Goal: Check status

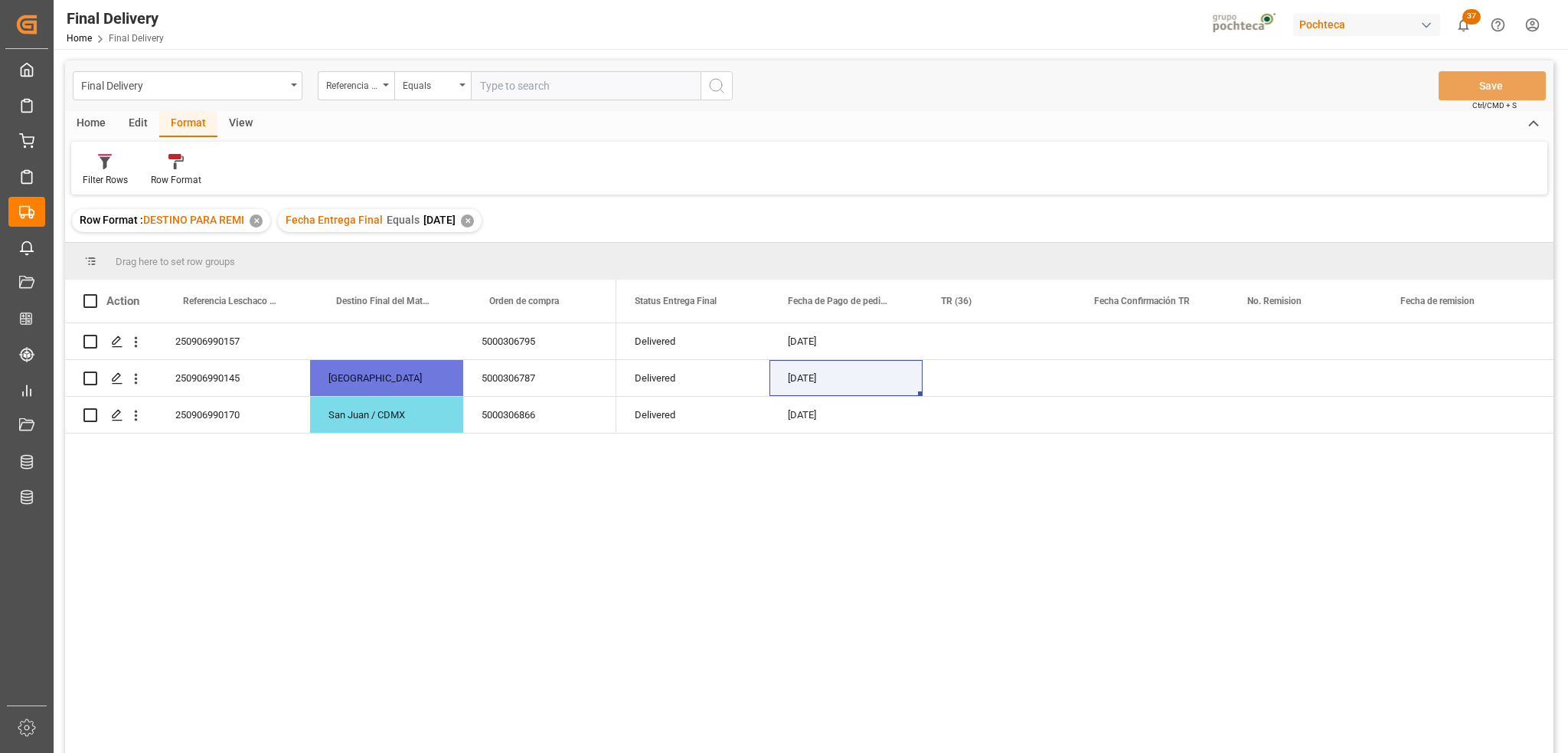
click at [474, 219] on div "✕" at bounding box center [467, 221] width 13 height 13
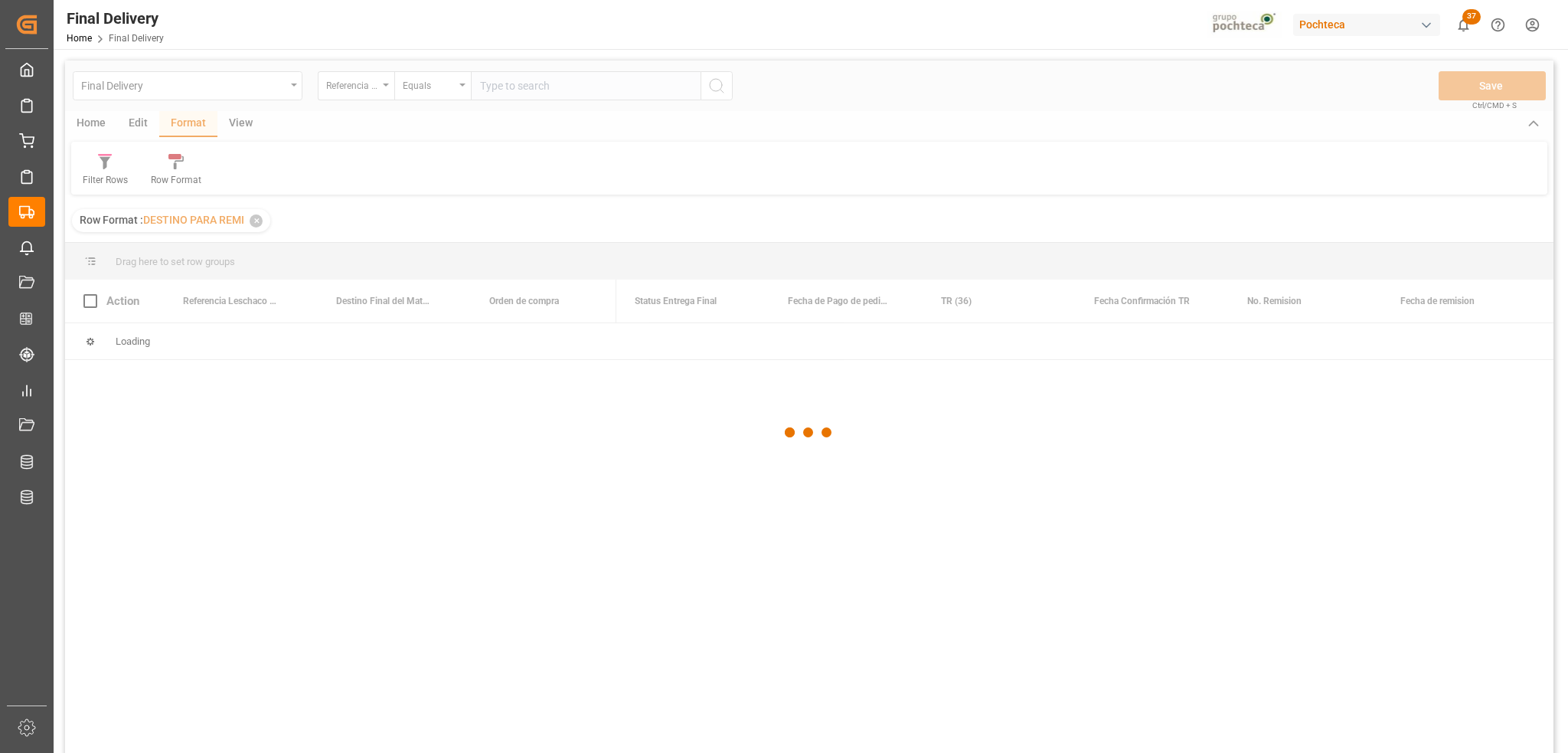
click at [494, 93] on div at bounding box center [809, 432] width 1489 height 743
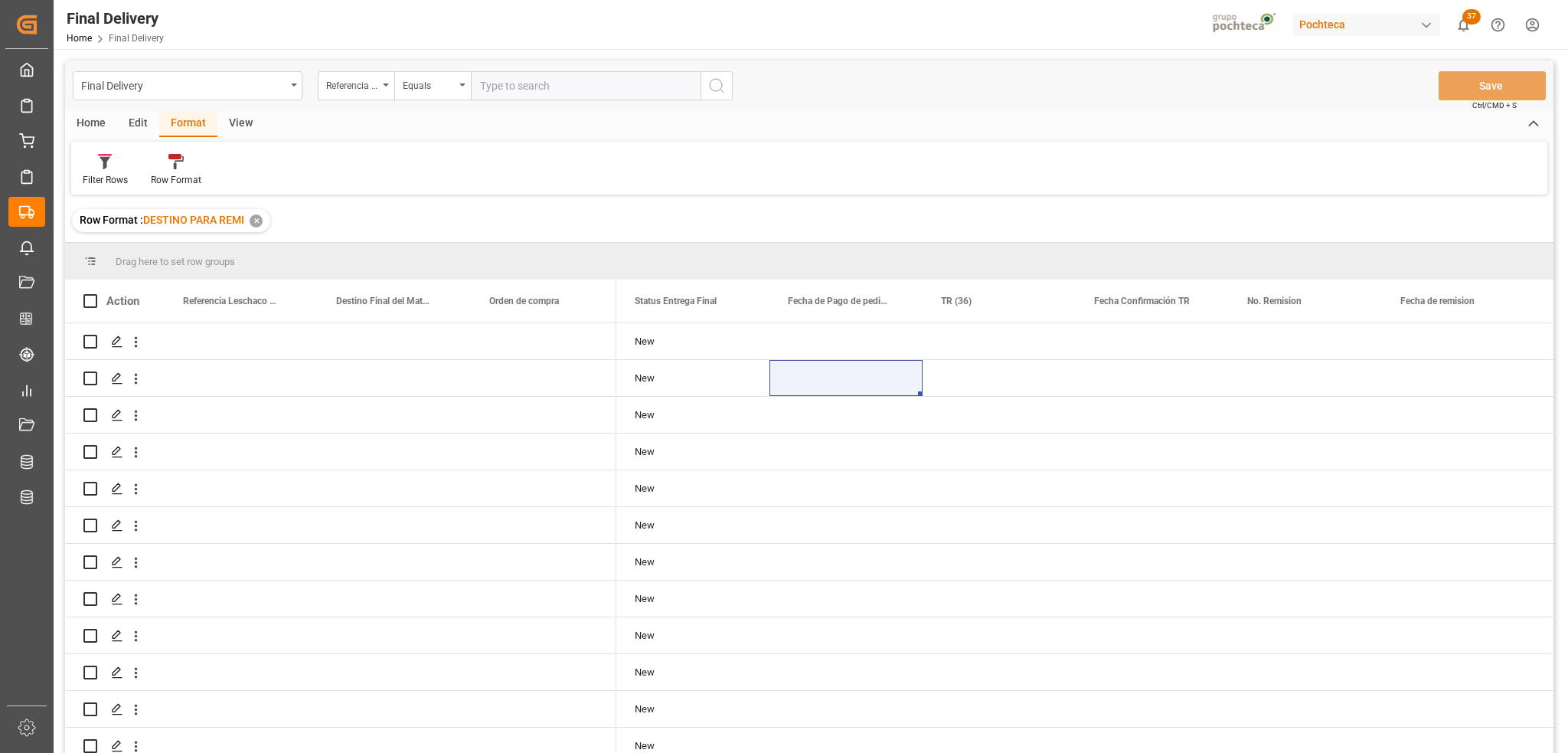
click at [600, 80] on input "text" at bounding box center [585, 86] width 230 height 29
paste input "250906900196"
type input "250906900196"
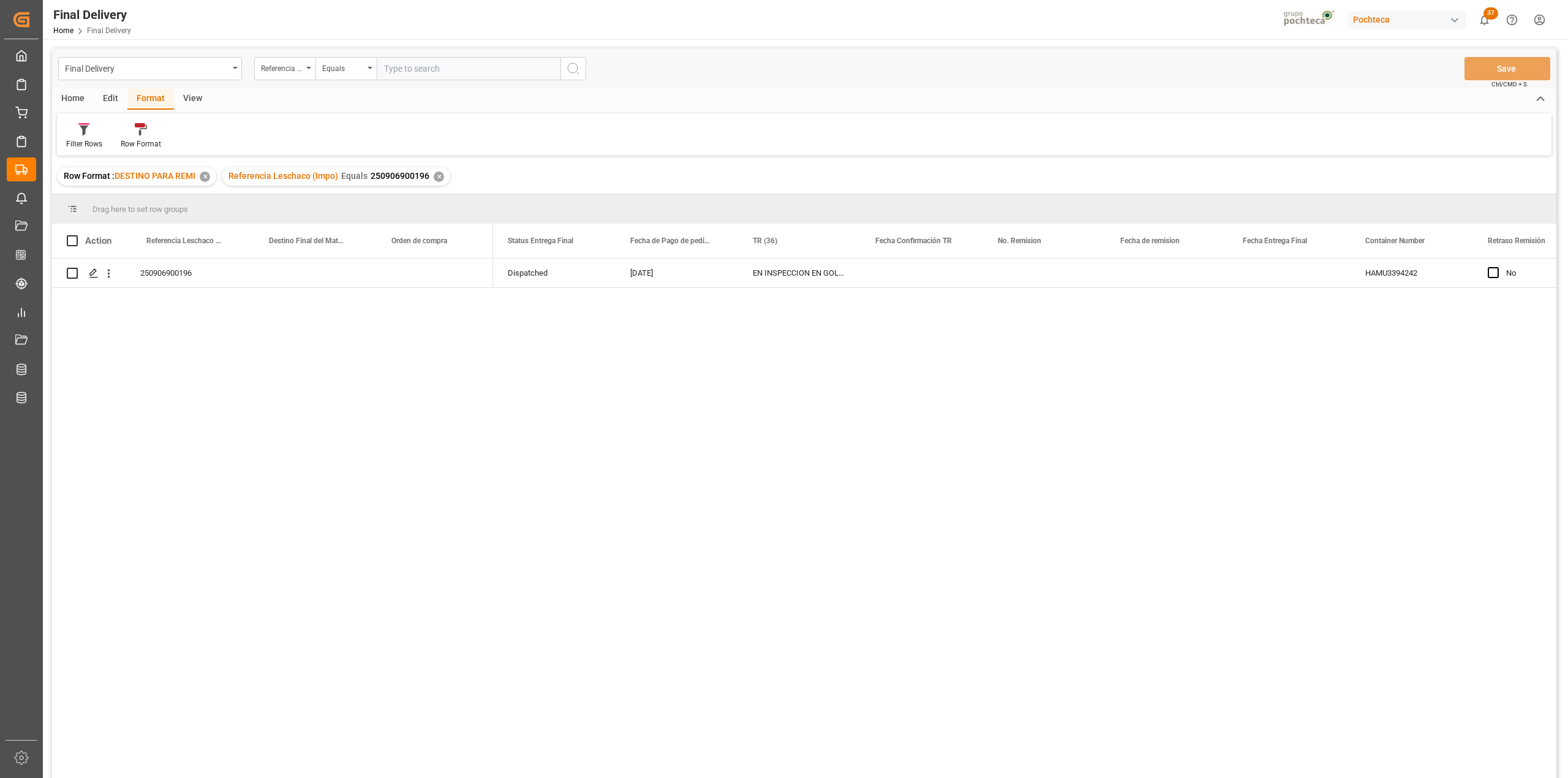
click at [436, 179] on div "✕" at bounding box center [439, 176] width 10 height 10
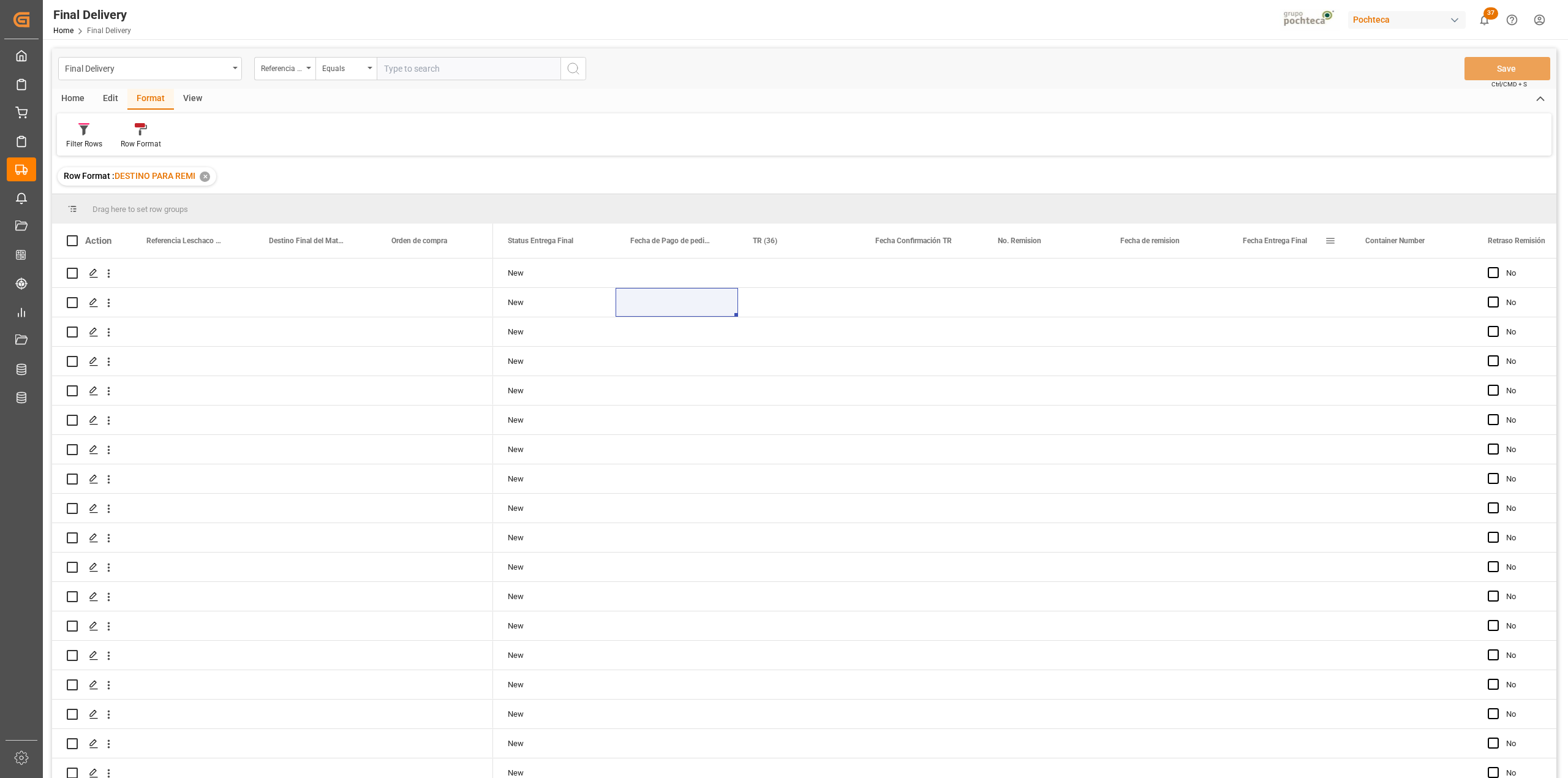
click at [1254, 244] on span at bounding box center [1330, 240] width 11 height 11
click at [1254, 302] on input "date" at bounding box center [1386, 307] width 120 height 25
type input "[DATE]"
click at [1254, 343] on button "Apply" at bounding box center [1402, 345] width 23 height 12
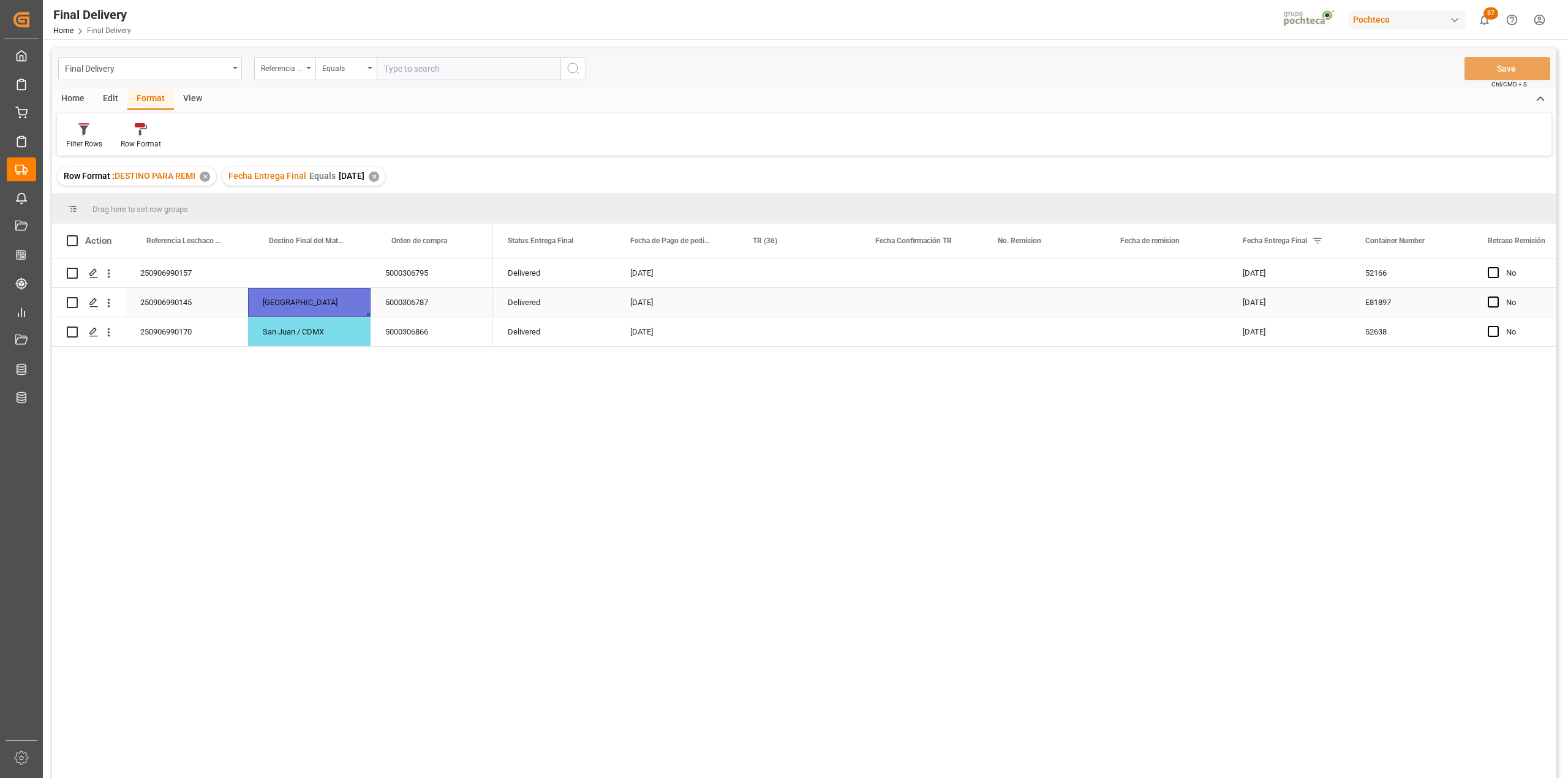
click at [328, 298] on div "[GEOGRAPHIC_DATA]" at bounding box center [309, 302] width 123 height 29
click at [203, 310] on div "250906990145" at bounding box center [186, 302] width 123 height 29
